Goal: Navigation & Orientation: Find specific page/section

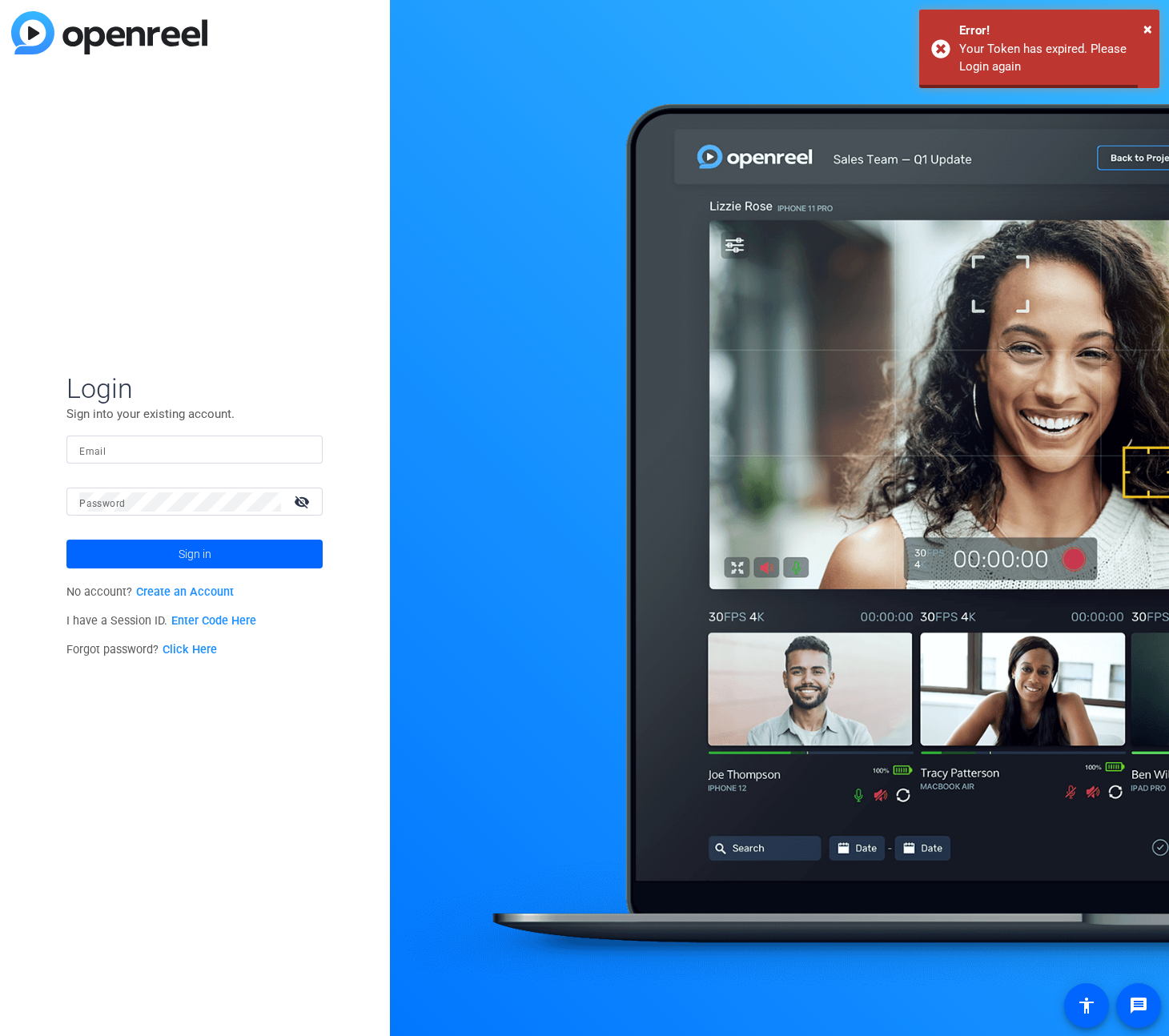
type input "[EMAIL_ADDRESS][PERSON_NAME][PERSON_NAME][DOMAIN_NAME]"
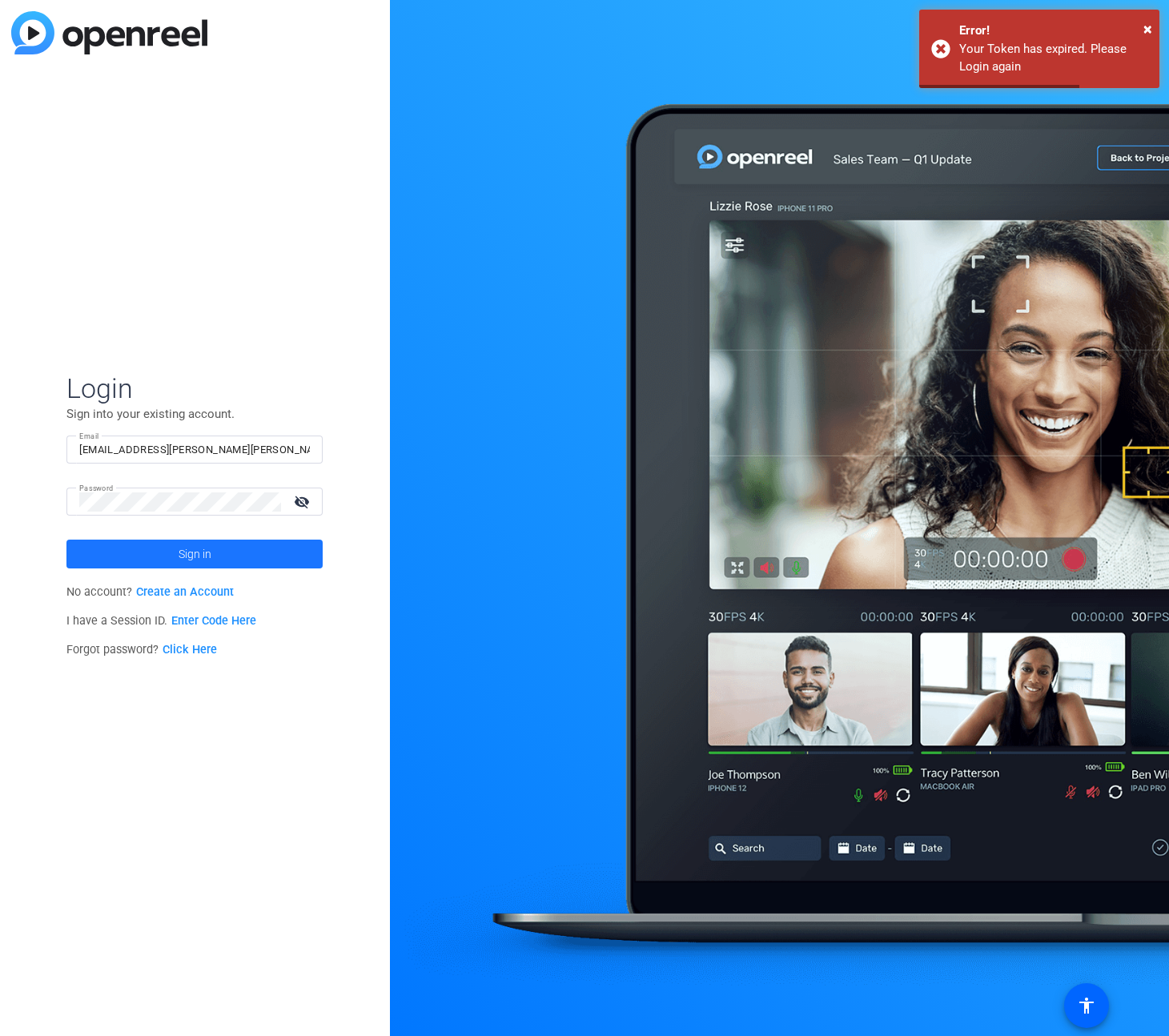
click at [201, 540] on span "Sign in" at bounding box center [195, 554] width 33 height 40
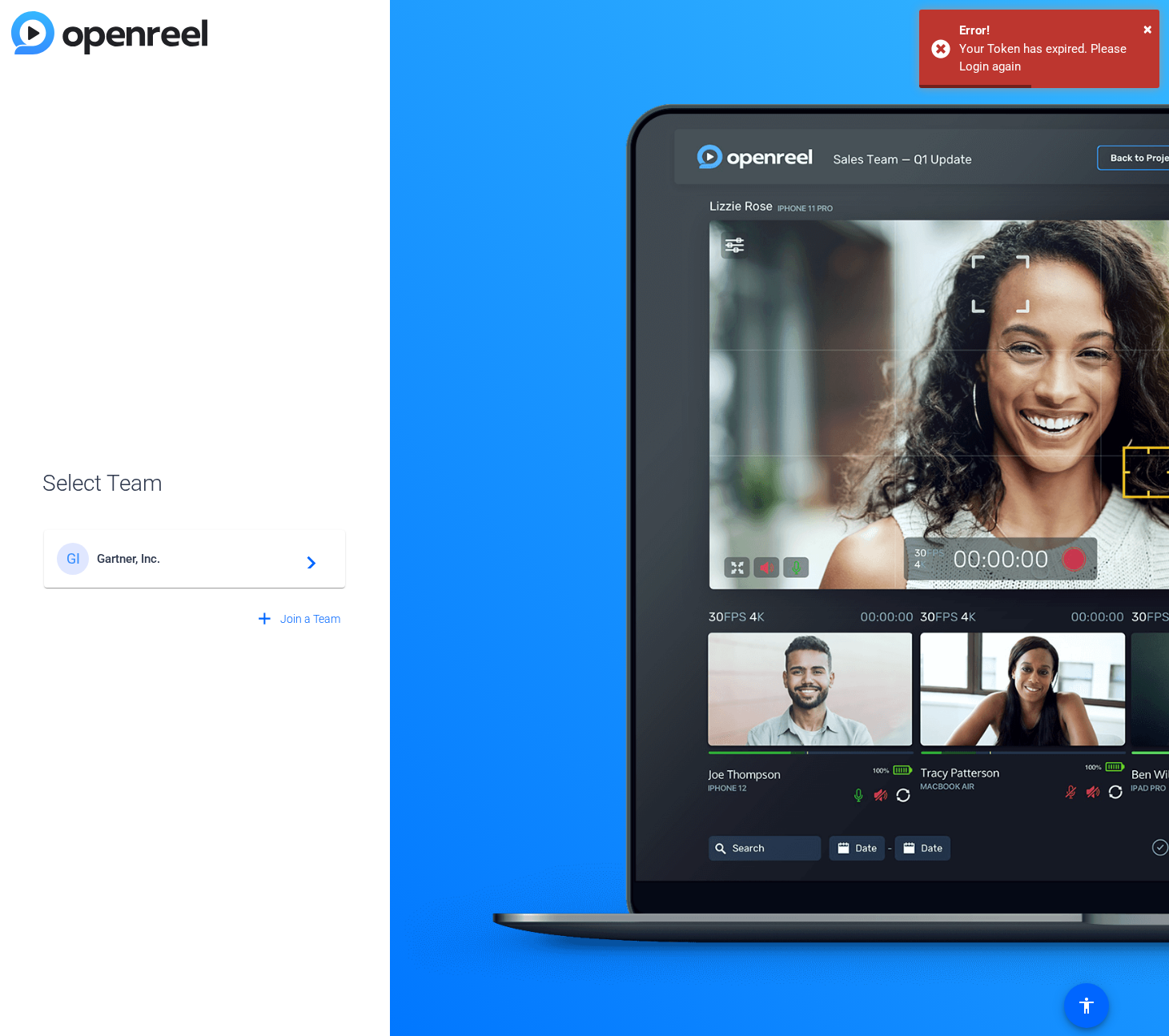
click at [227, 550] on div "GI Gartner, Inc. navigate_next" at bounding box center [194, 559] width 275 height 32
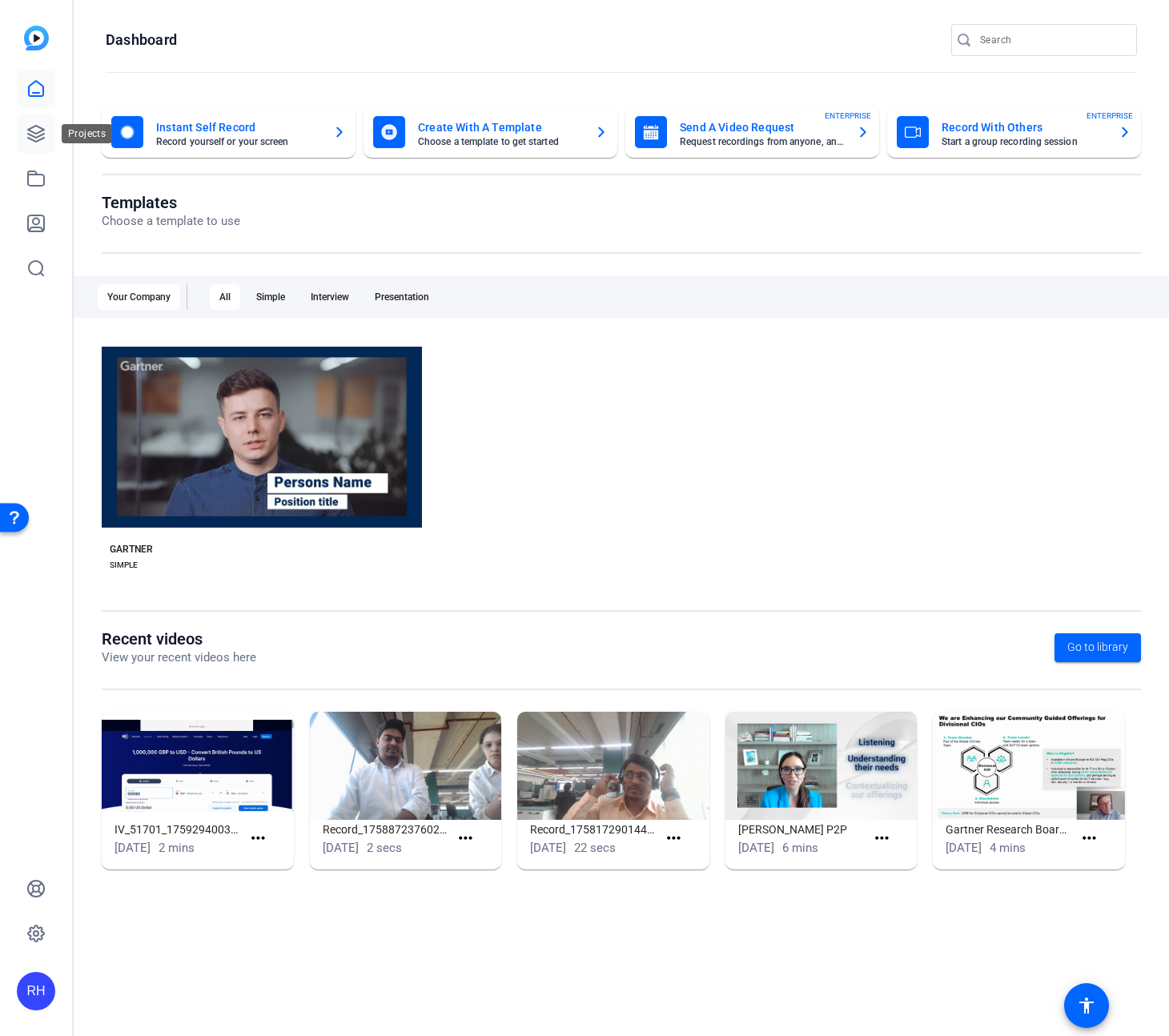
click at [36, 134] on icon at bounding box center [35, 133] width 19 height 19
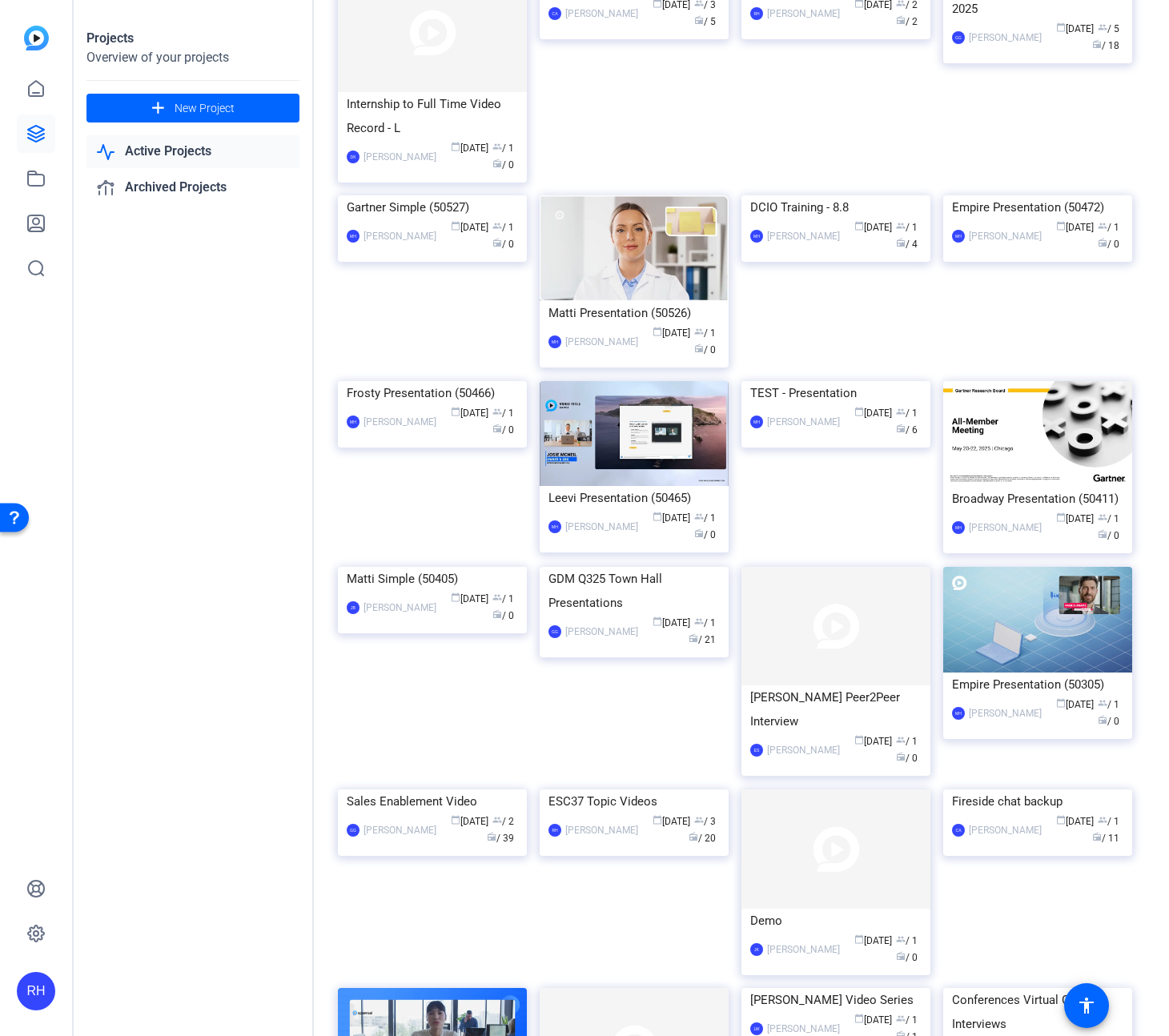
scroll to position [1224, 0]
